Goal: Task Accomplishment & Management: Use online tool/utility

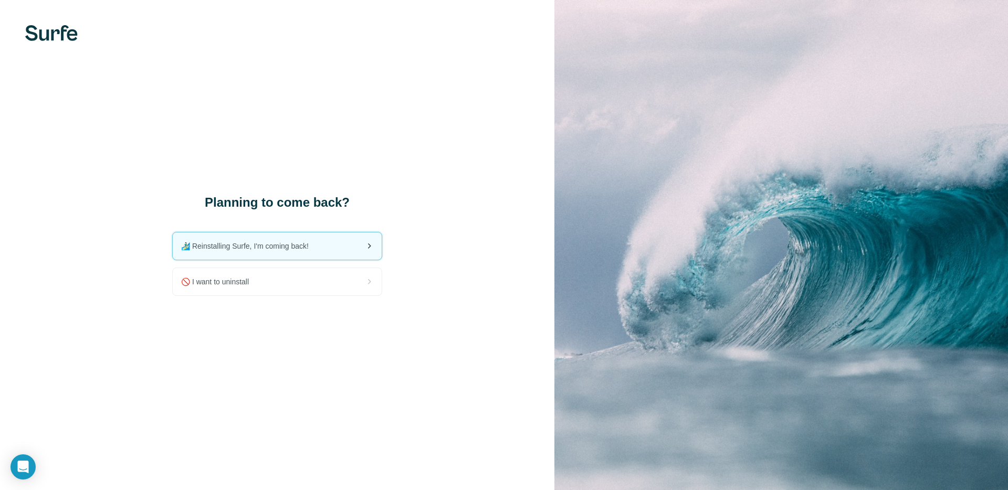
click at [351, 243] on div "🏄🏻‍♂️ Reinstalling Surfe, I'm coming back!" at bounding box center [277, 245] width 209 height 27
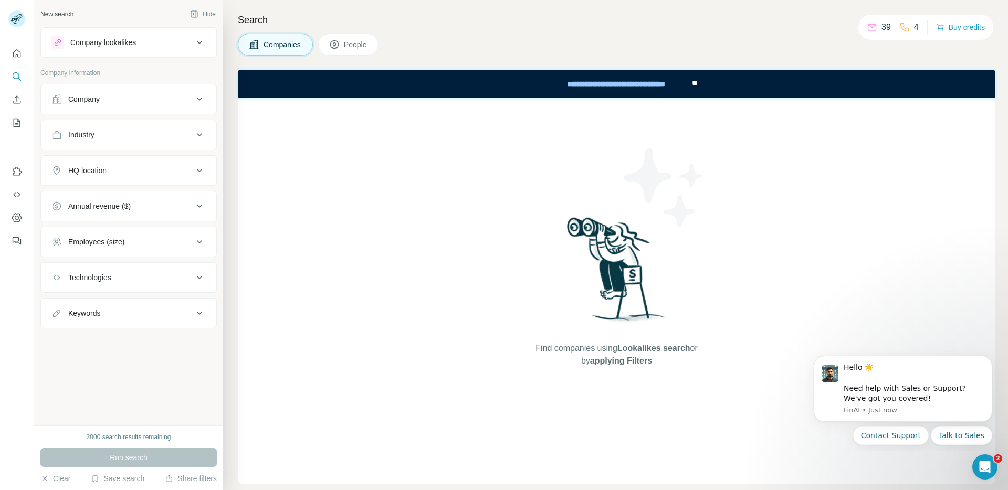
click at [663, 40] on div "Companies People" at bounding box center [616, 45] width 757 height 22
click at [19, 52] on icon "Quick start" at bounding box center [17, 53] width 8 height 8
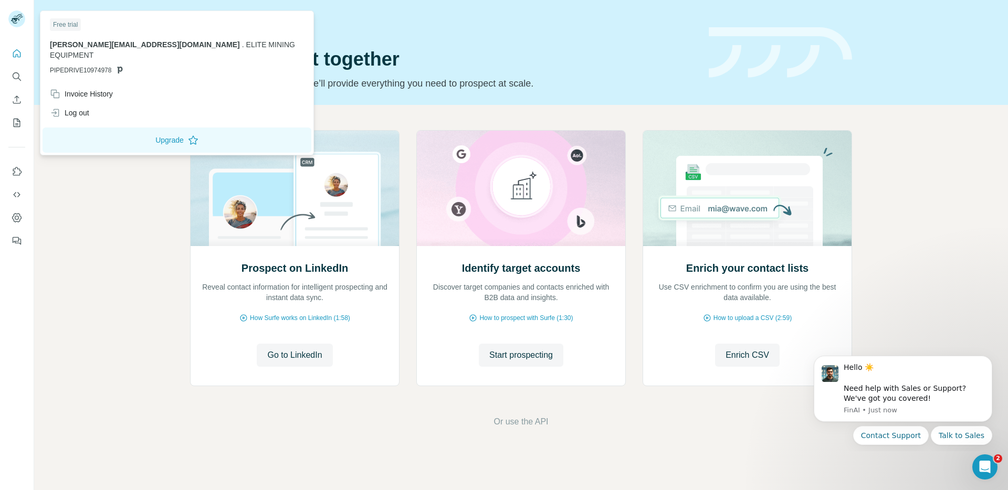
click at [13, 16] on rect at bounding box center [16, 18] width 17 height 17
